Goal: Find contact information: Find contact information

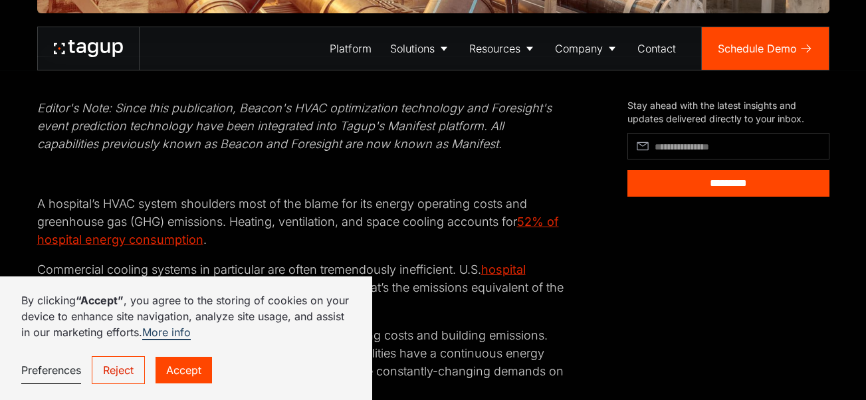
scroll to position [598, 0]
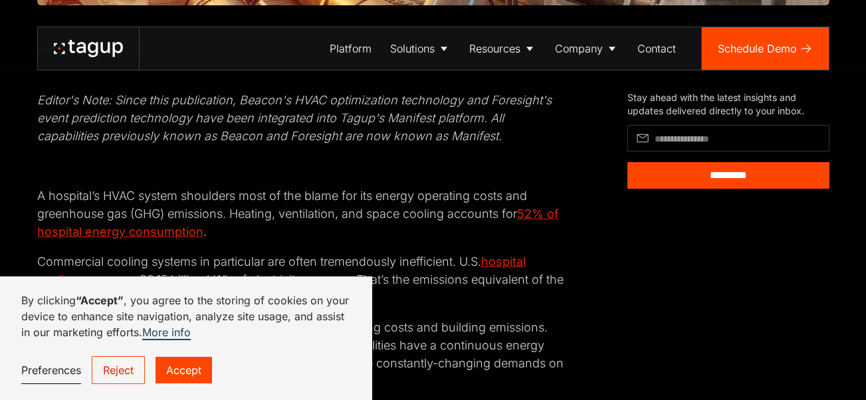
click at [126, 370] on link "Reject" at bounding box center [118, 370] width 53 height 28
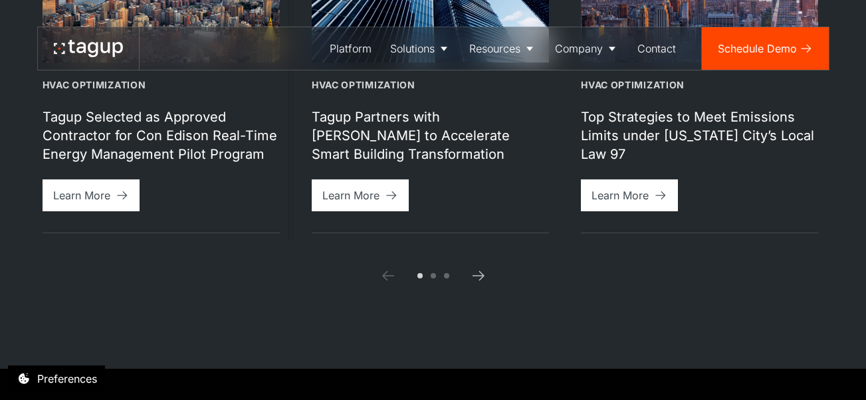
scroll to position [3530, 0]
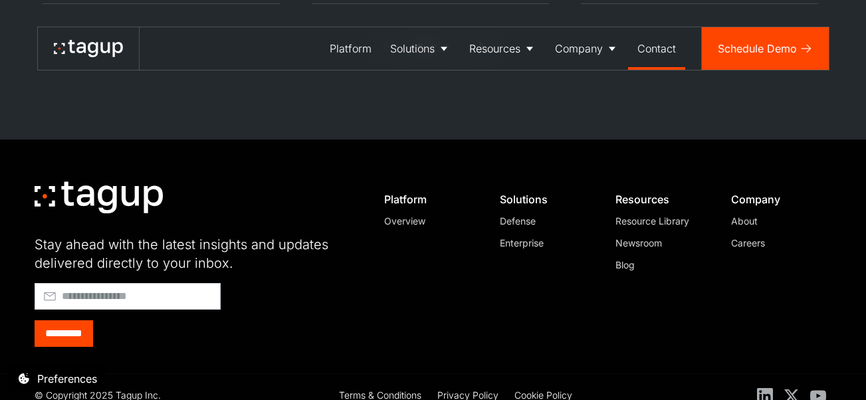
click at [659, 59] on link "Contact" at bounding box center [656, 48] width 57 height 43
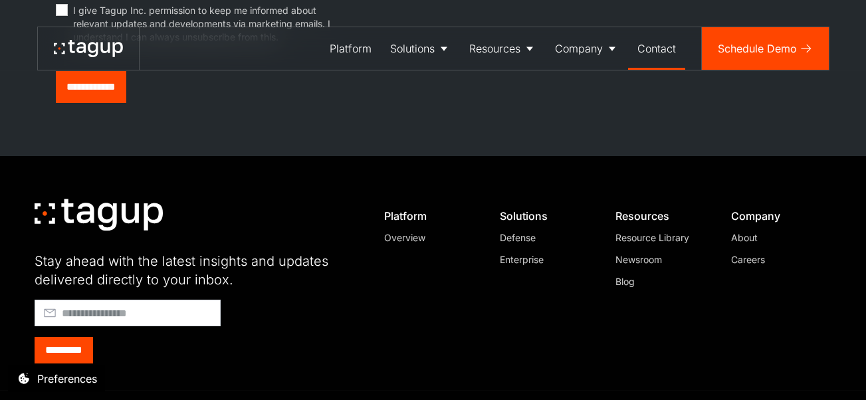
scroll to position [682, 0]
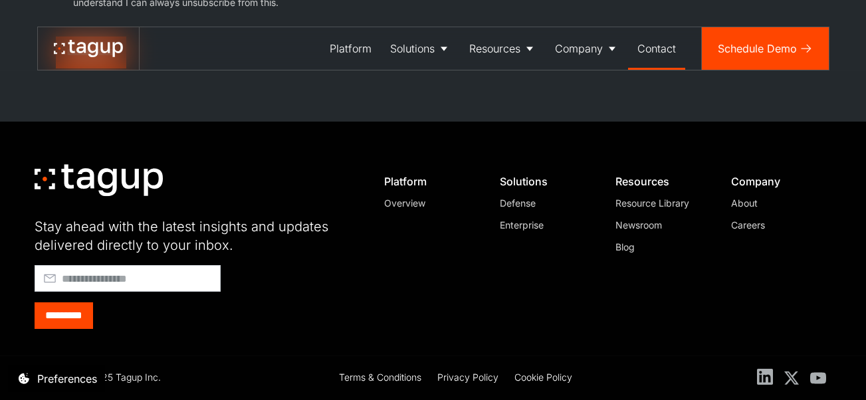
click at [767, 372] on div "© Copyright 2025 Tagup Inc. Terms & Conditions Privacy Policy Cookie Policy" at bounding box center [434, 378] width 798 height 44
click at [761, 380] on icon at bounding box center [765, 377] width 16 height 16
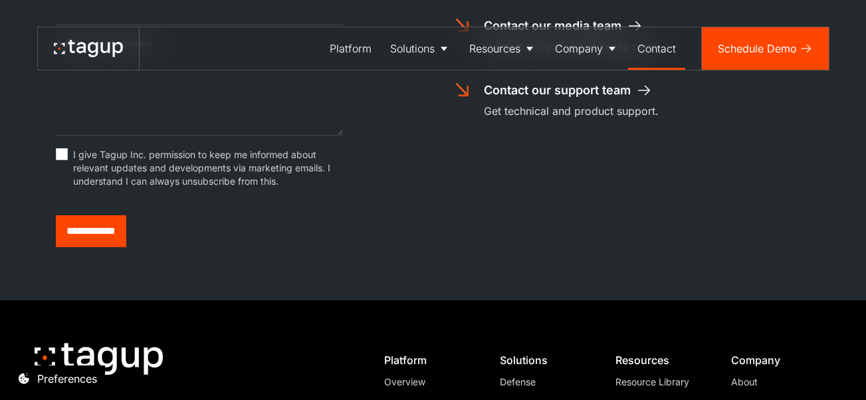
scroll to position [217, 0]
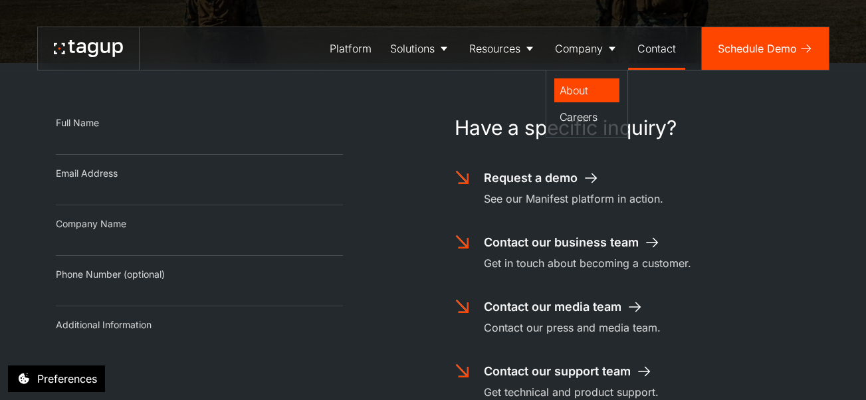
click at [573, 98] on div "About" at bounding box center [587, 90] width 55 height 16
